Goal: Transaction & Acquisition: Download file/media

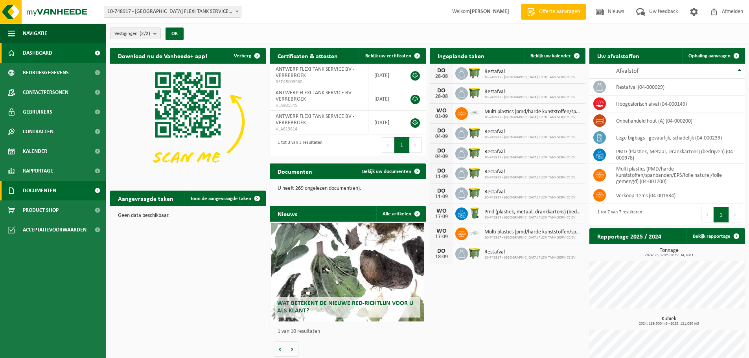
click at [54, 189] on span "Documenten" at bounding box center [39, 191] width 33 height 20
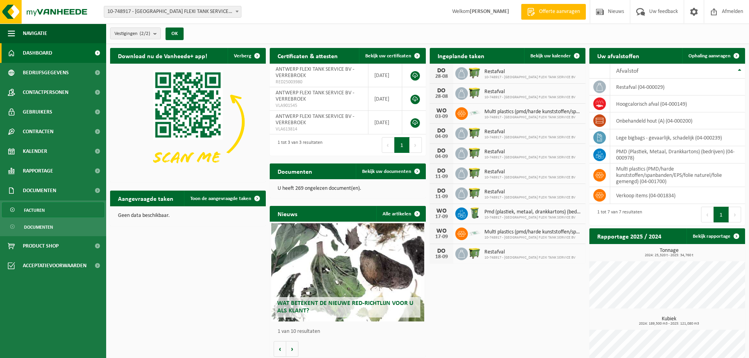
click at [49, 210] on link "Facturen" at bounding box center [53, 209] width 102 height 15
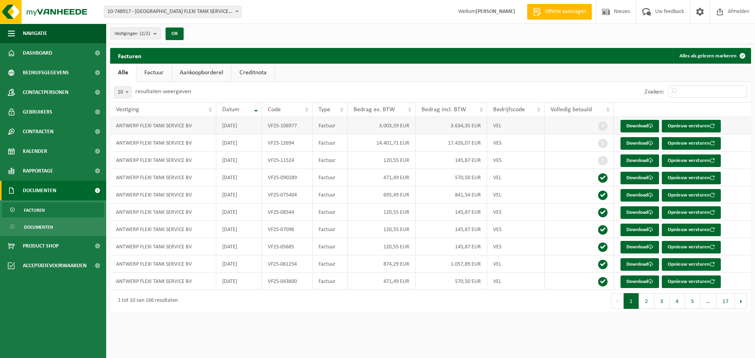
click at [338, 126] on td "Factuur" at bounding box center [330, 125] width 35 height 17
click at [641, 125] on link "Download" at bounding box center [639, 126] width 39 height 13
